Goal: Book appointment/travel/reservation

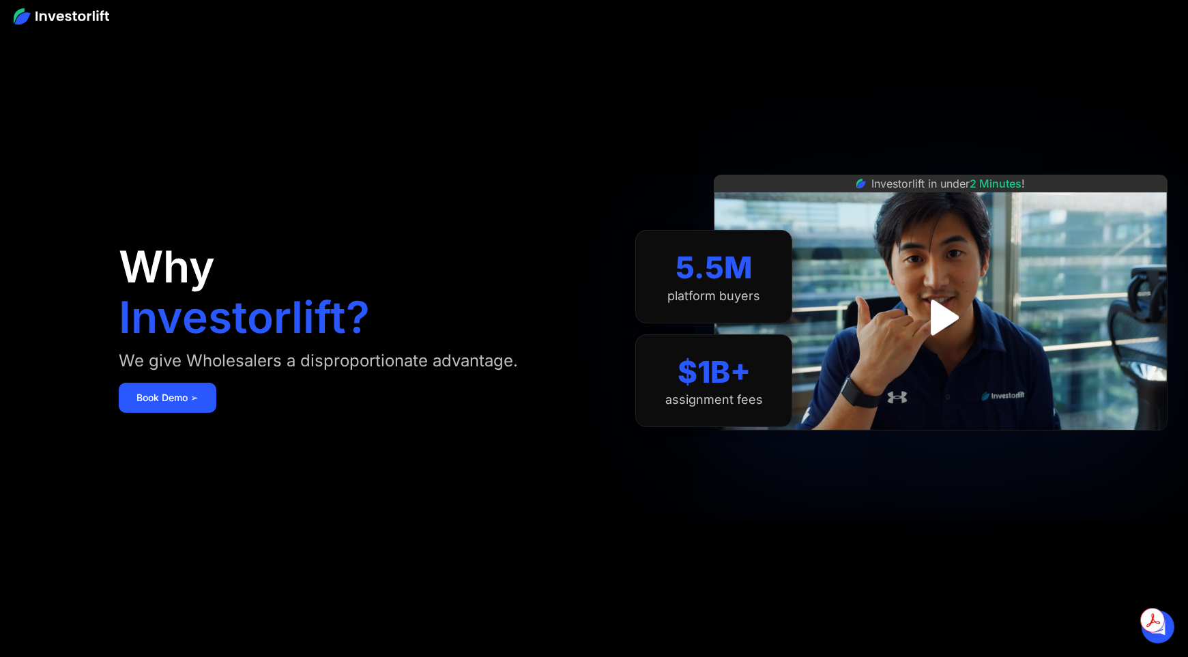
click at [190, 386] on link "Book Demo ➢" at bounding box center [168, 398] width 98 height 30
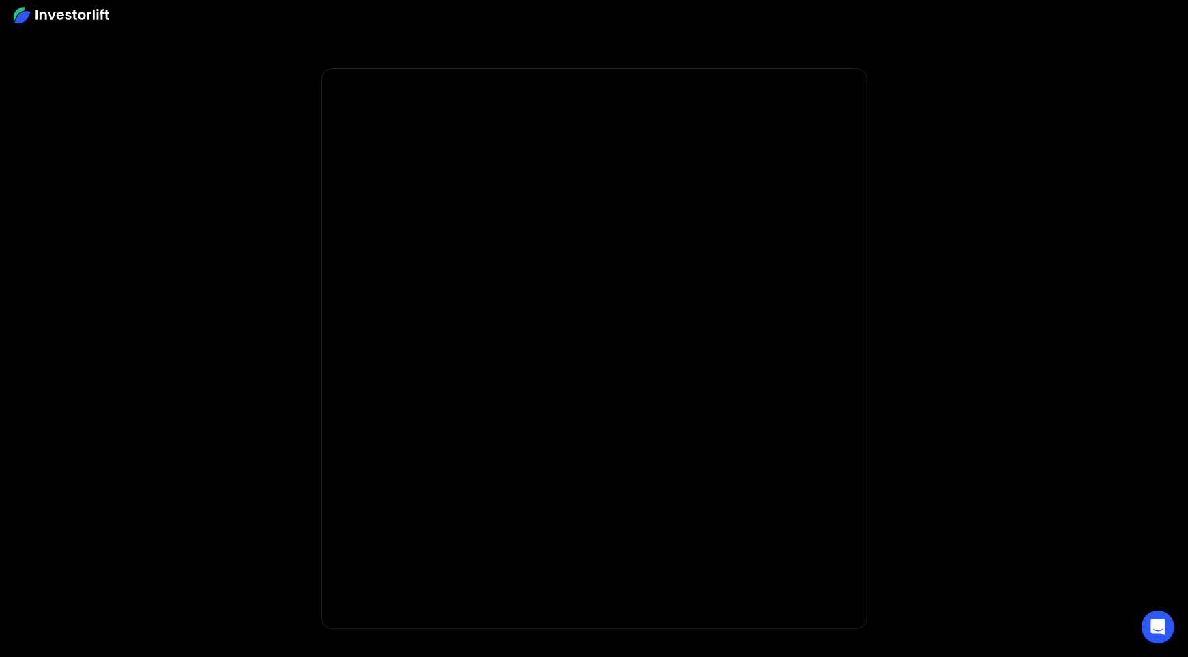
click at [79, 3] on div at bounding box center [594, 15] width 1188 height 30
click at [77, 12] on img at bounding box center [62, 15] width 96 height 16
